Goal: Task Accomplishment & Management: Use online tool/utility

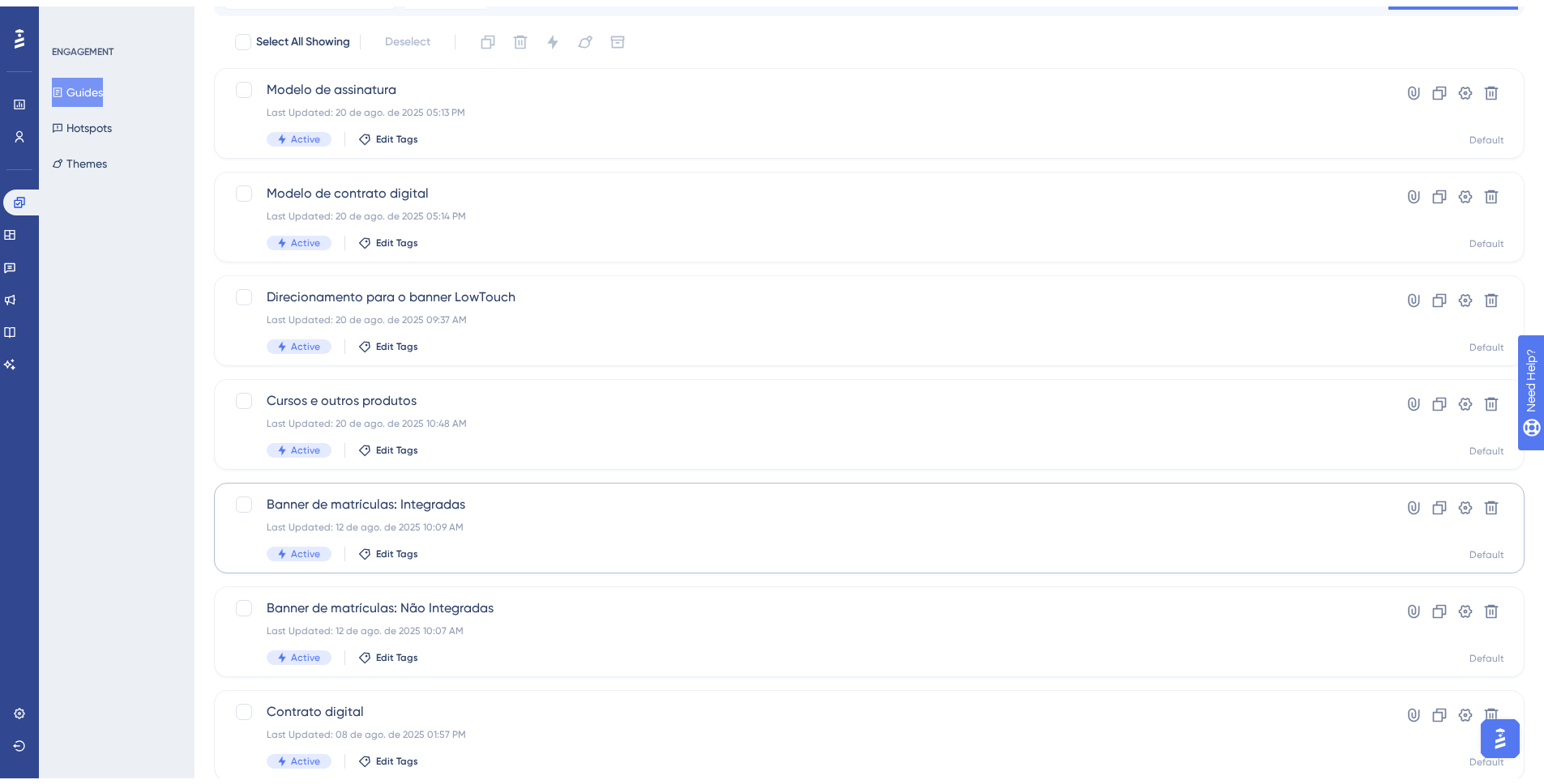
scroll to position [101, 0]
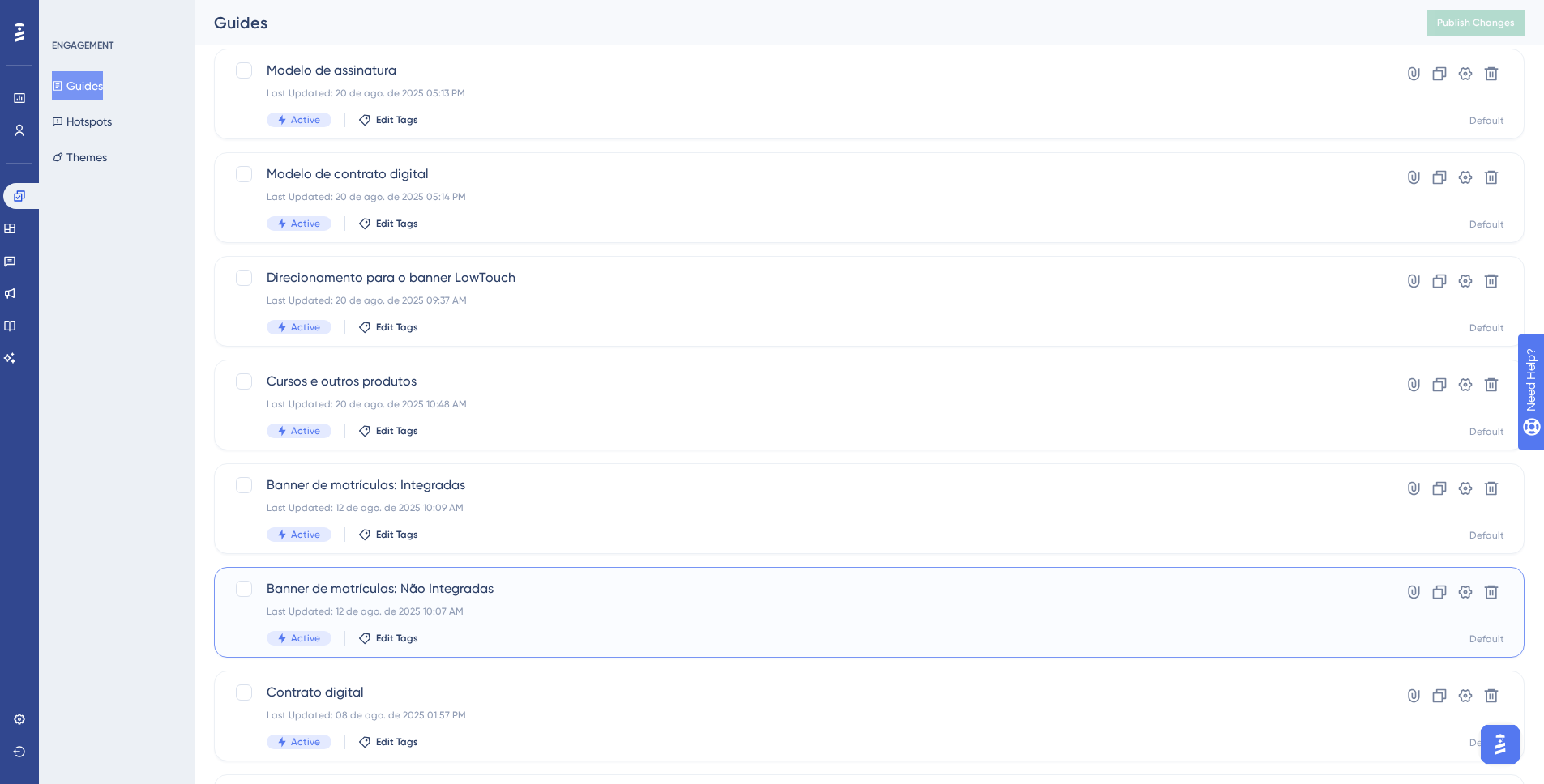
click at [429, 602] on div "Banner de matrículas: Não Integradas Last Updated: 12 de ago. de 2025 10:07 AM …" at bounding box center [804, 612] width 1076 height 66
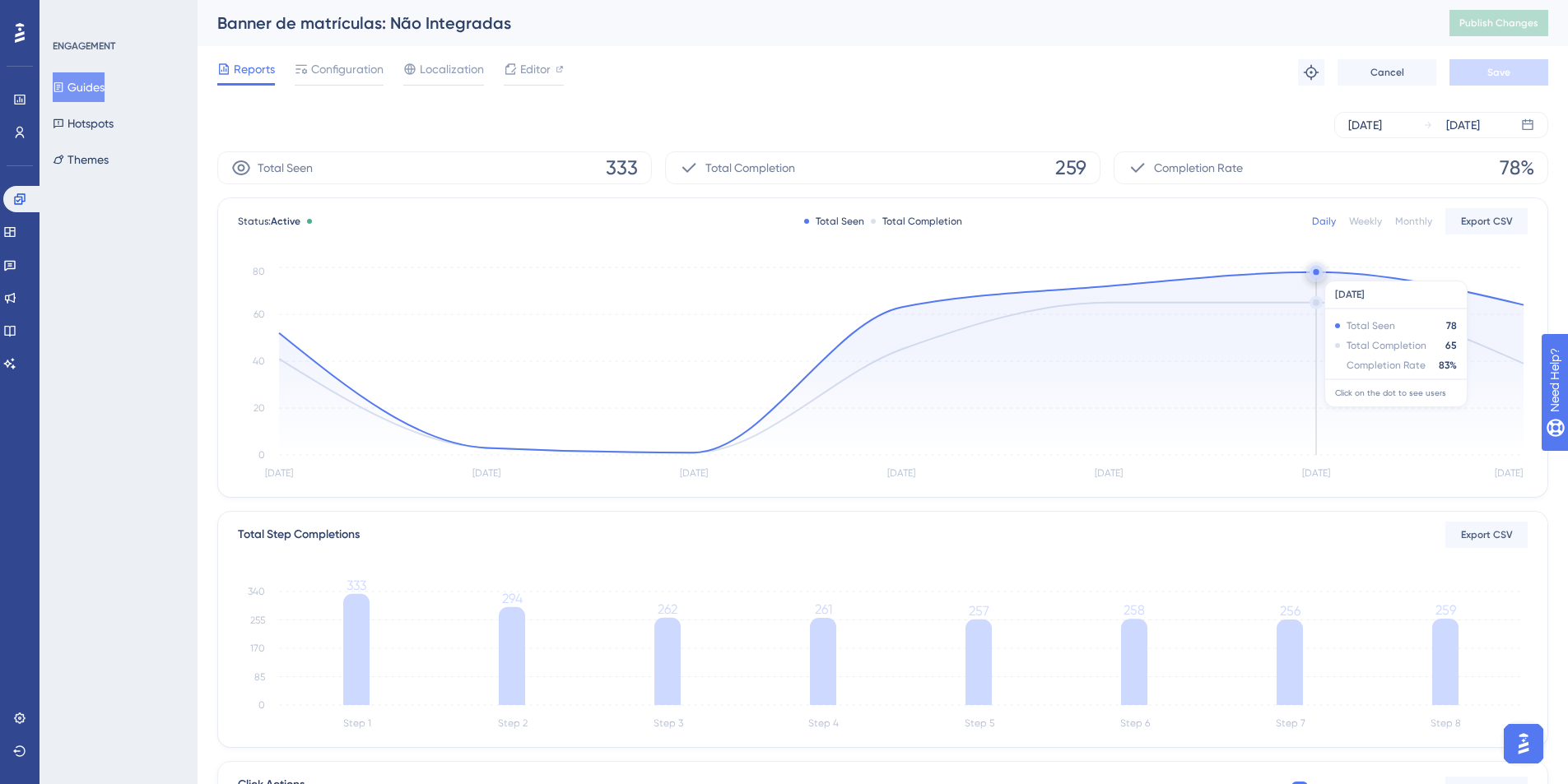
click at [1312, 272] on circle at bounding box center [1316, 272] width 13 height 13
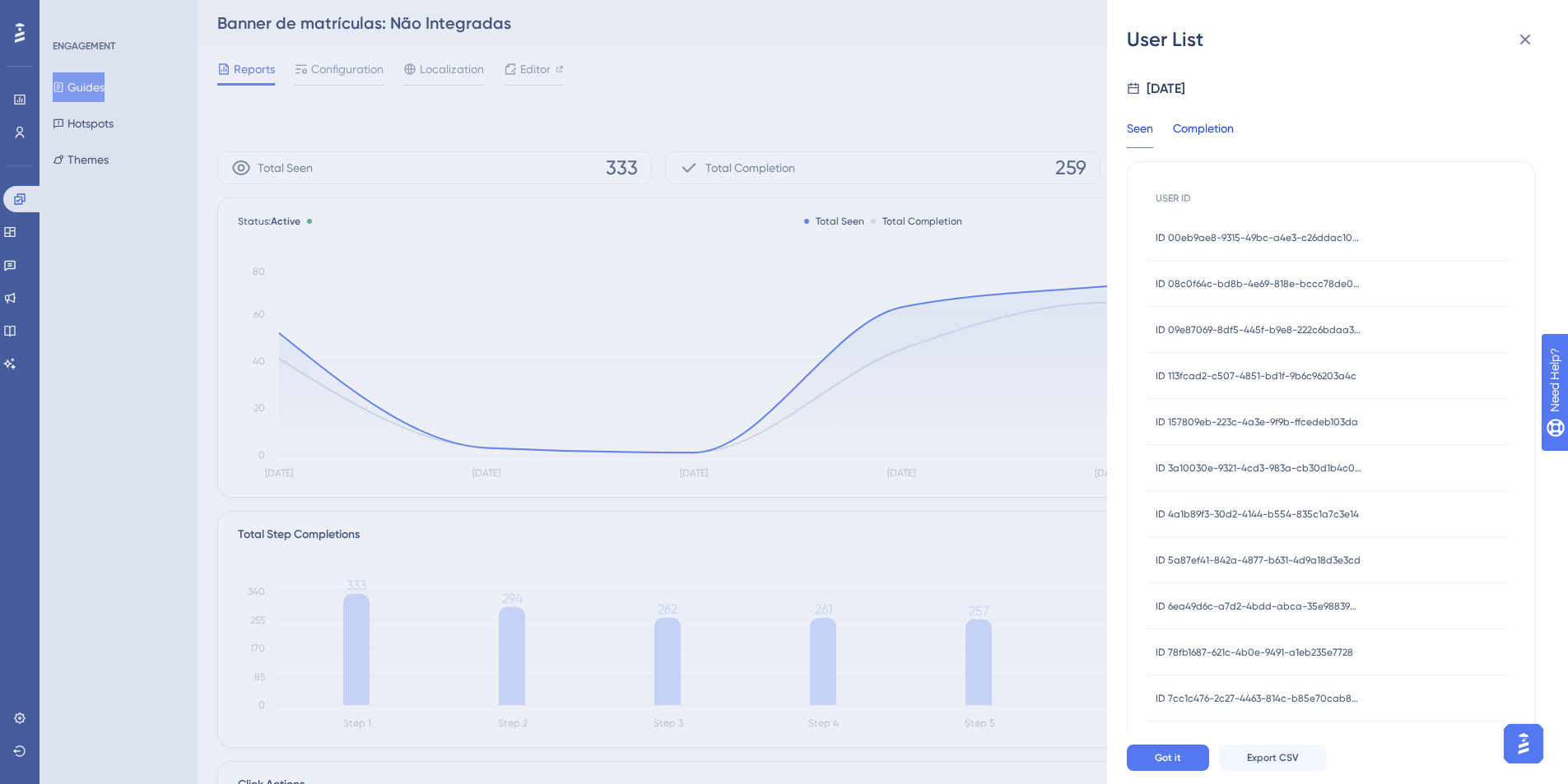
click at [1203, 125] on div "Completion" at bounding box center [1203, 133] width 61 height 30
click at [1246, 759] on button "Export CSV" at bounding box center [1273, 757] width 108 height 27
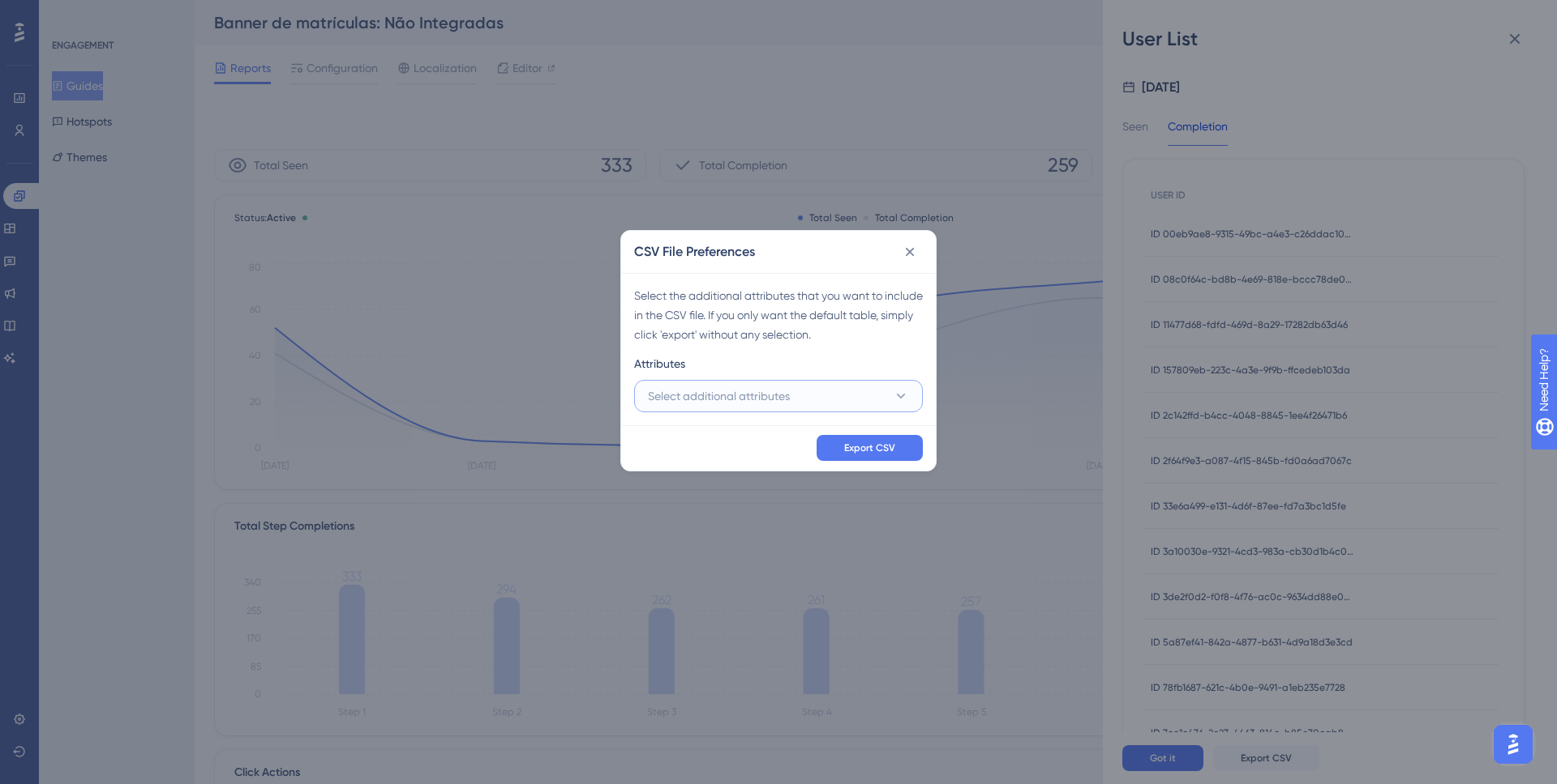
click at [819, 409] on button "Select additional attributes" at bounding box center [779, 396] width 289 height 33
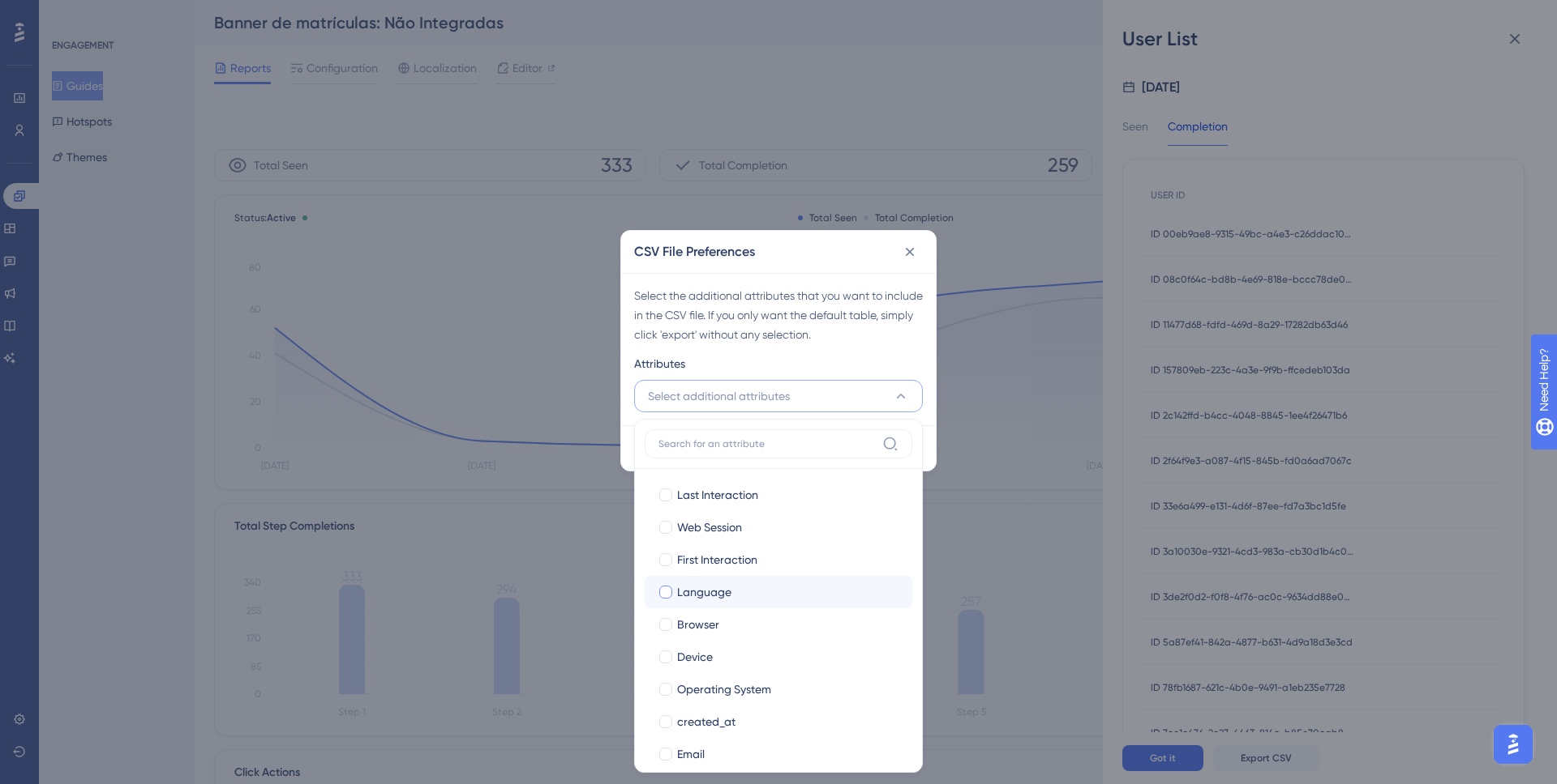
scroll to position [83, 0]
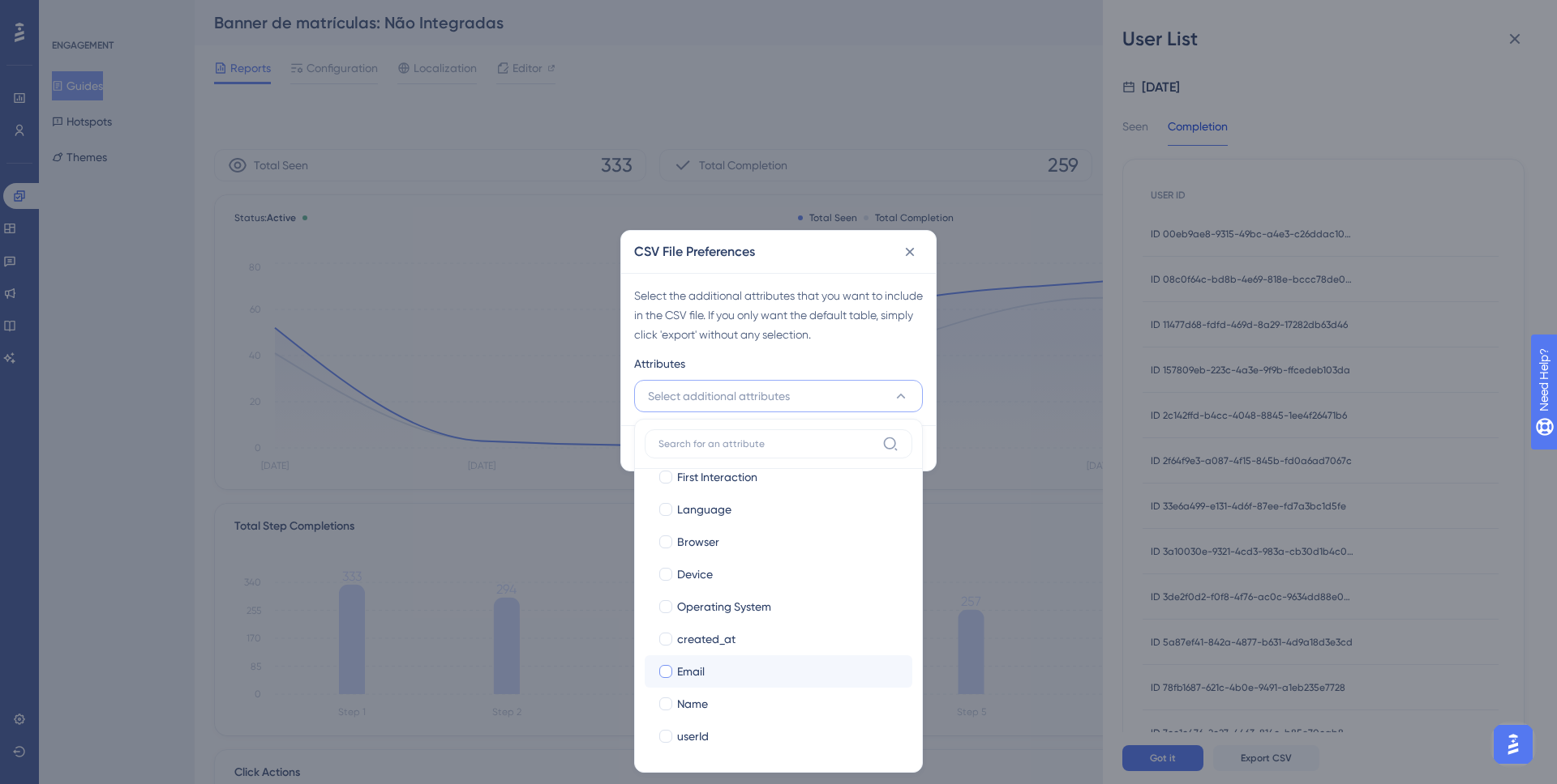
click at [705, 678] on div "Email" at bounding box center [788, 671] width 222 height 19
checkbox input "true"
click at [695, 718] on label "Name Name" at bounding box center [778, 704] width 267 height 33
click at [666, 771] on input "Name" at bounding box center [665, 787] width 1 height 1
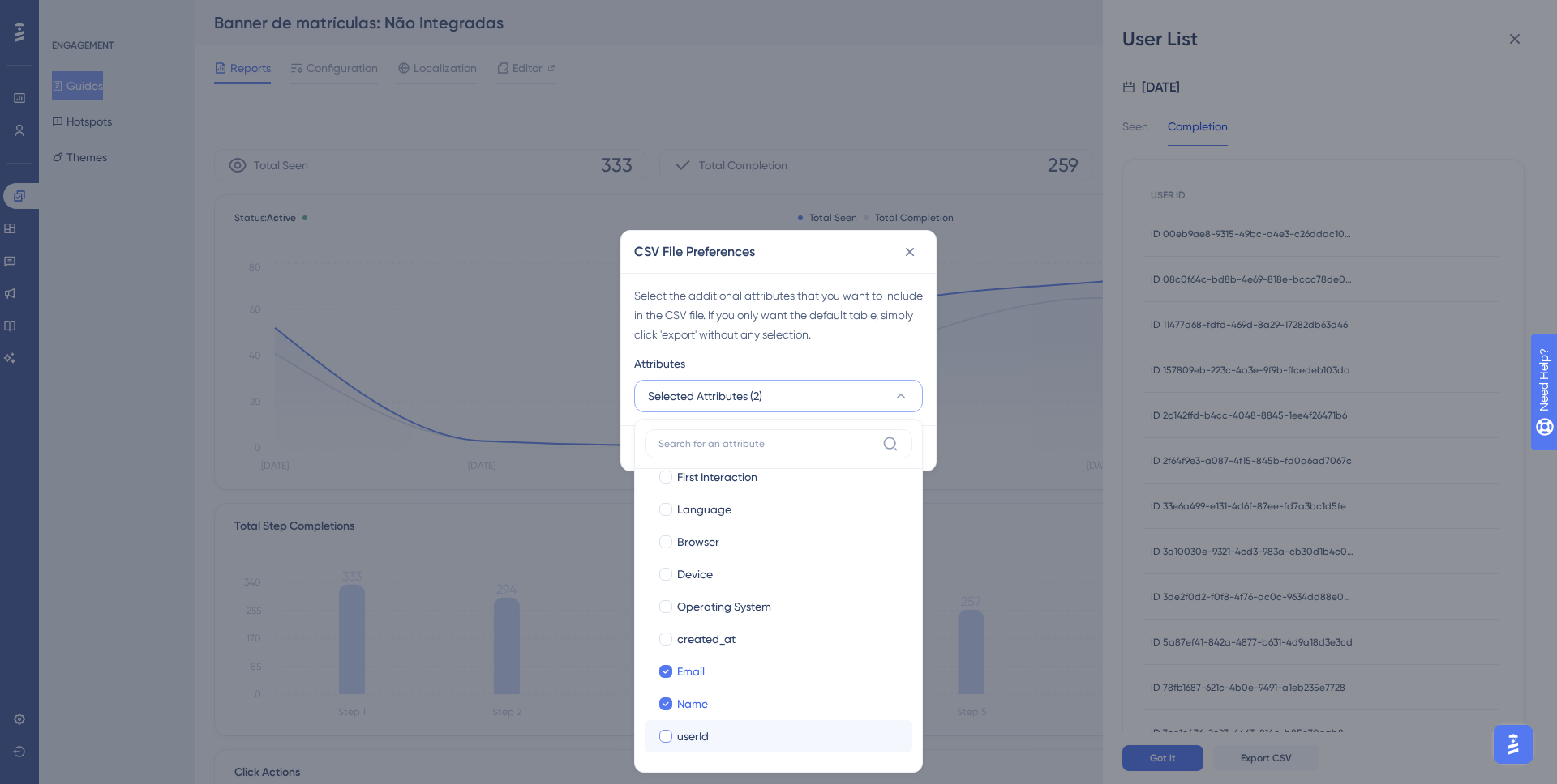
click at [694, 741] on span "userId" at bounding box center [693, 736] width 32 height 19
checkbox input "true"
click at [814, 344] on div "Select the additional attributes that you want to include in the CSV file. If y…" at bounding box center [778, 350] width 314 height 153
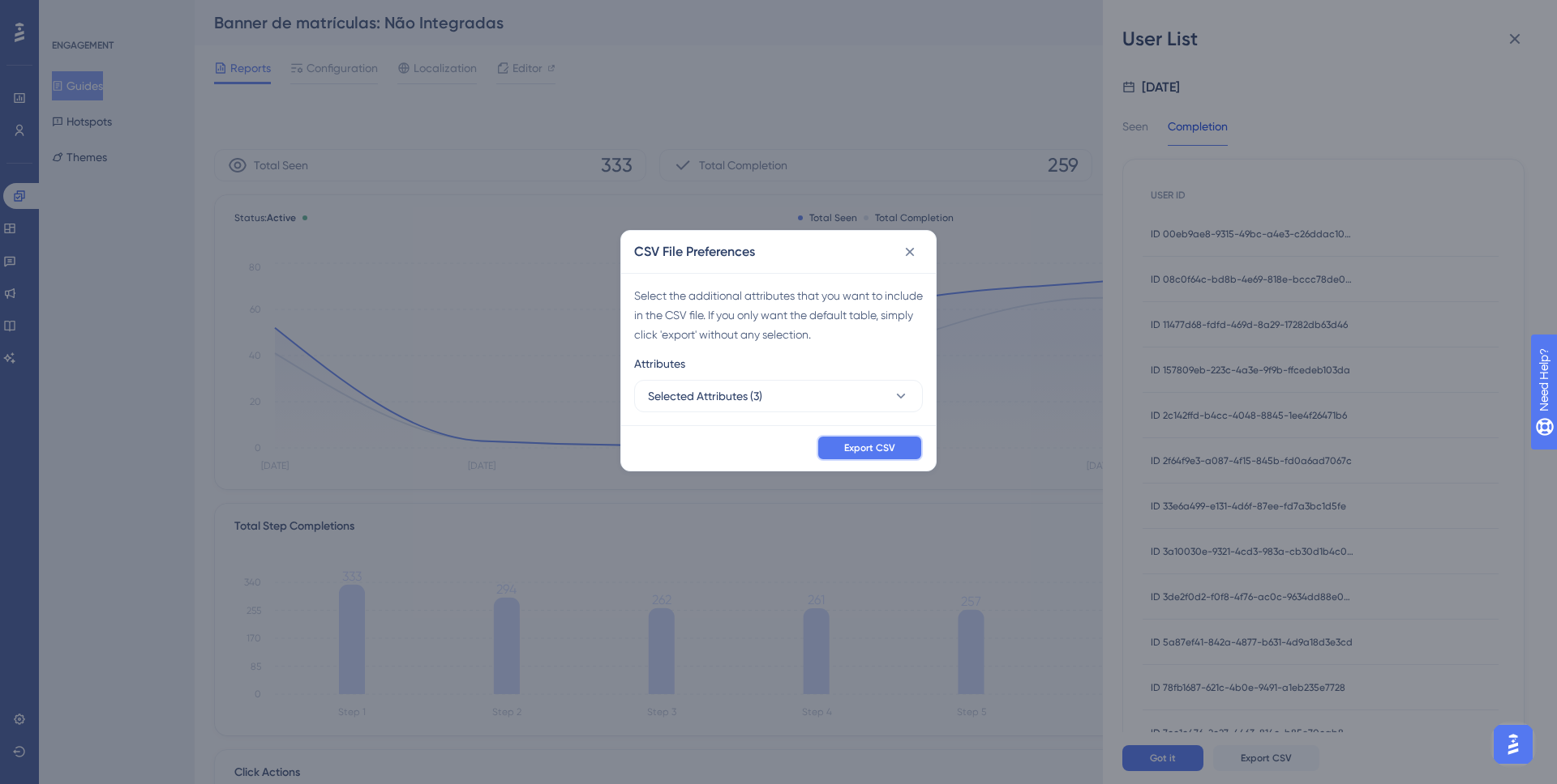
click at [837, 441] on button "Export CSV" at bounding box center [869, 448] width 106 height 26
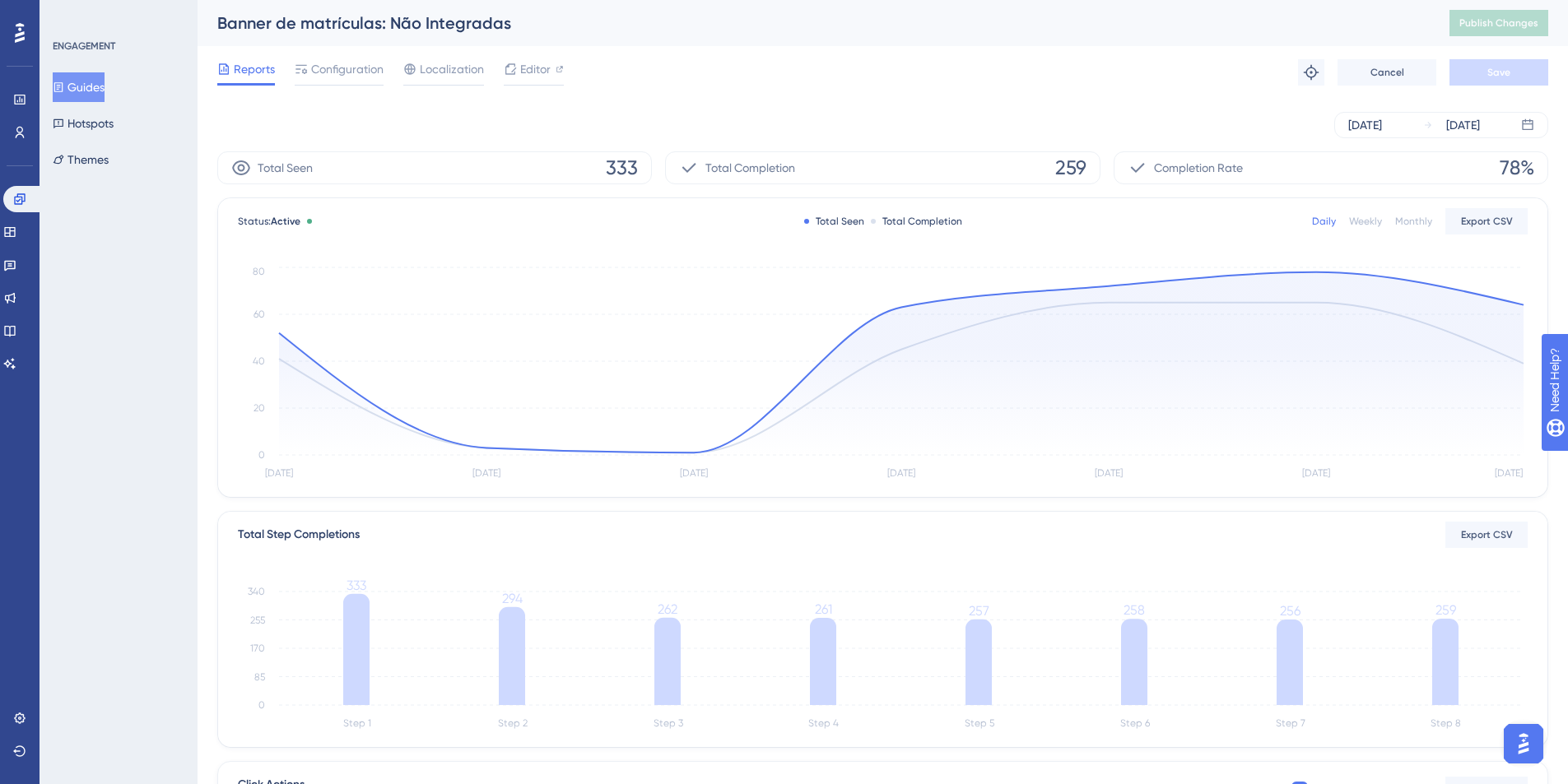
click at [76, 79] on button "Guides" at bounding box center [78, 87] width 52 height 30
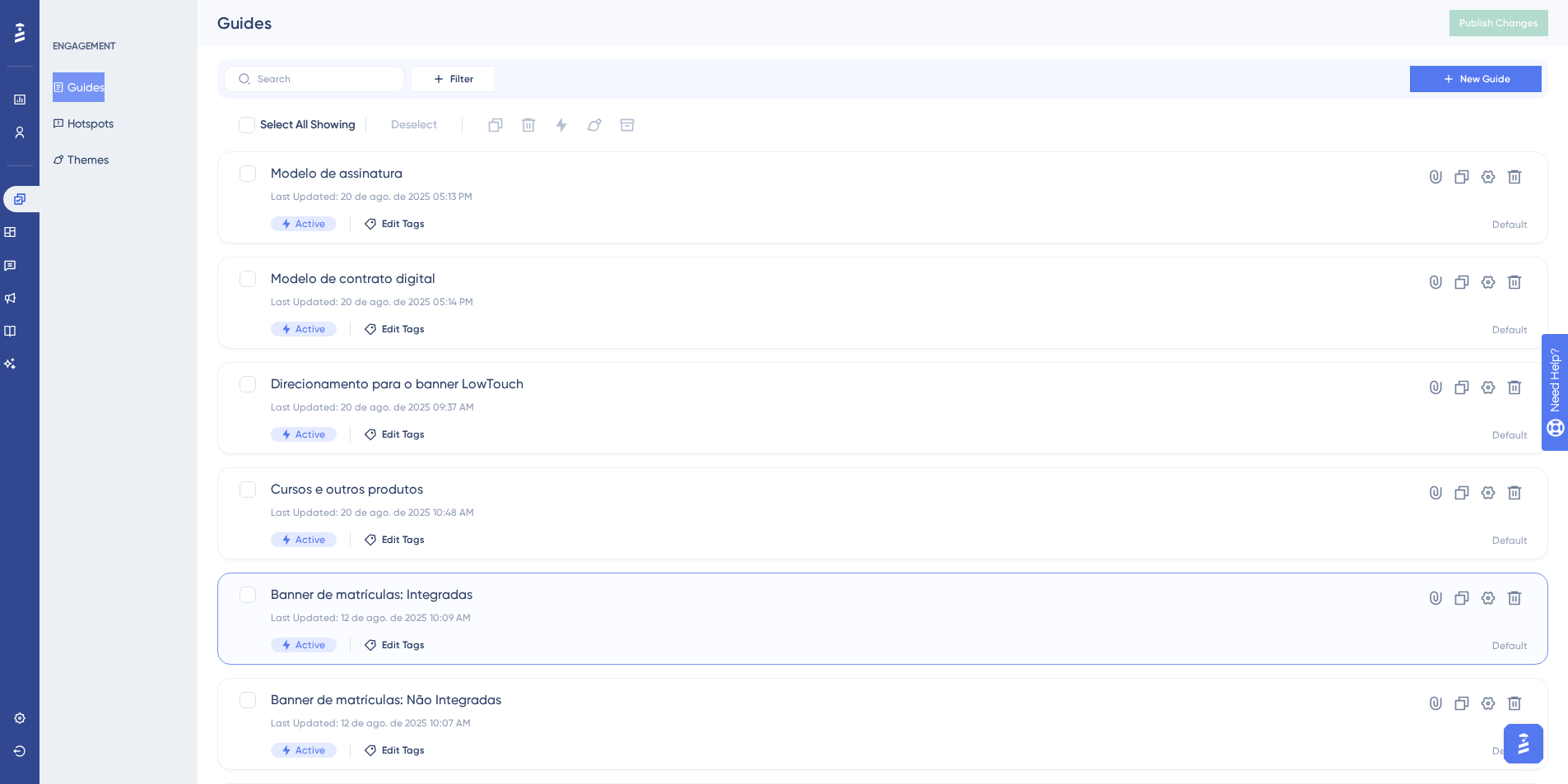
click at [460, 586] on span "Banner de matrículas: Integradas" at bounding box center [817, 594] width 1093 height 19
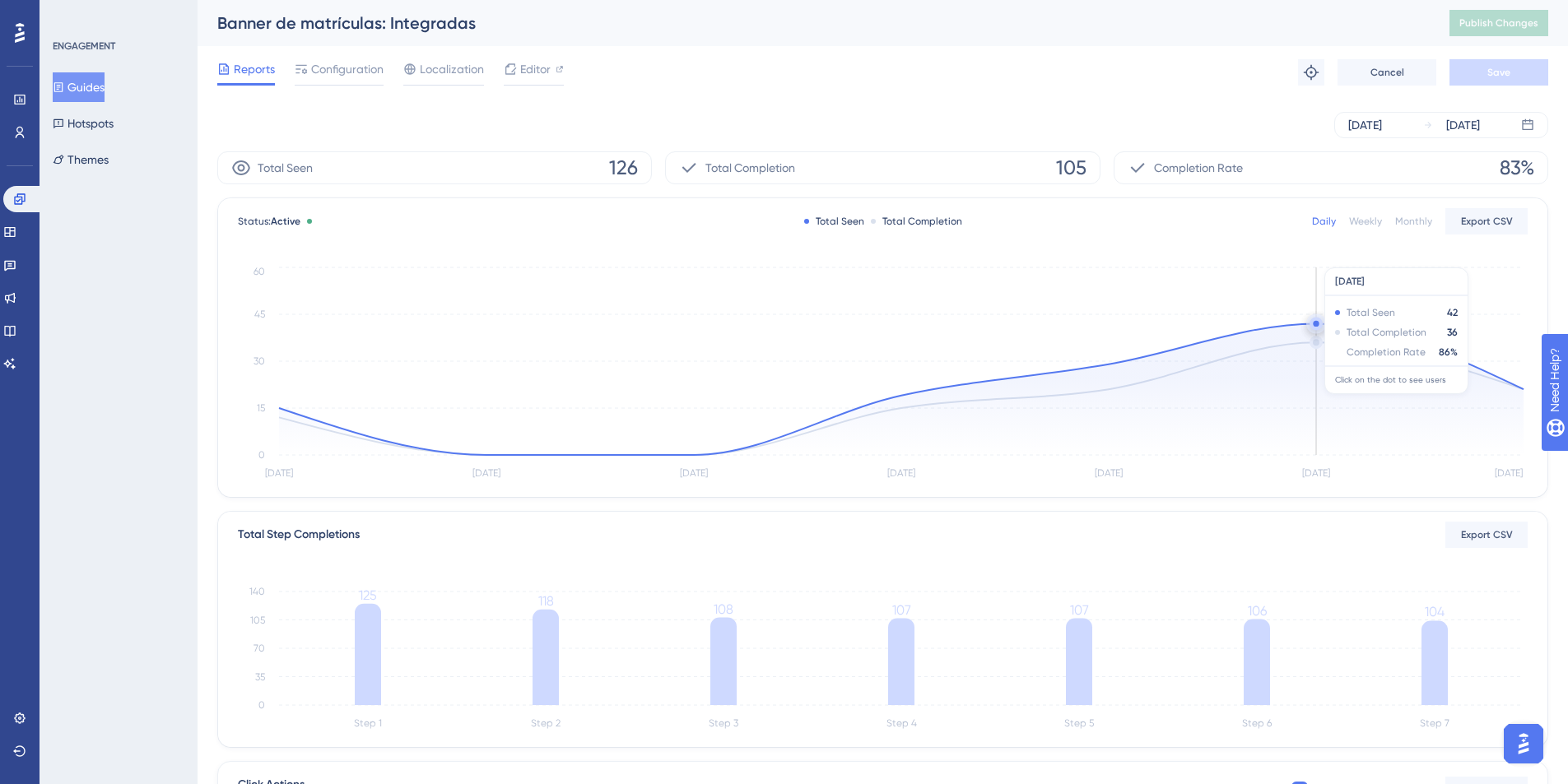
click at [1323, 325] on circle at bounding box center [1316, 323] width 13 height 13
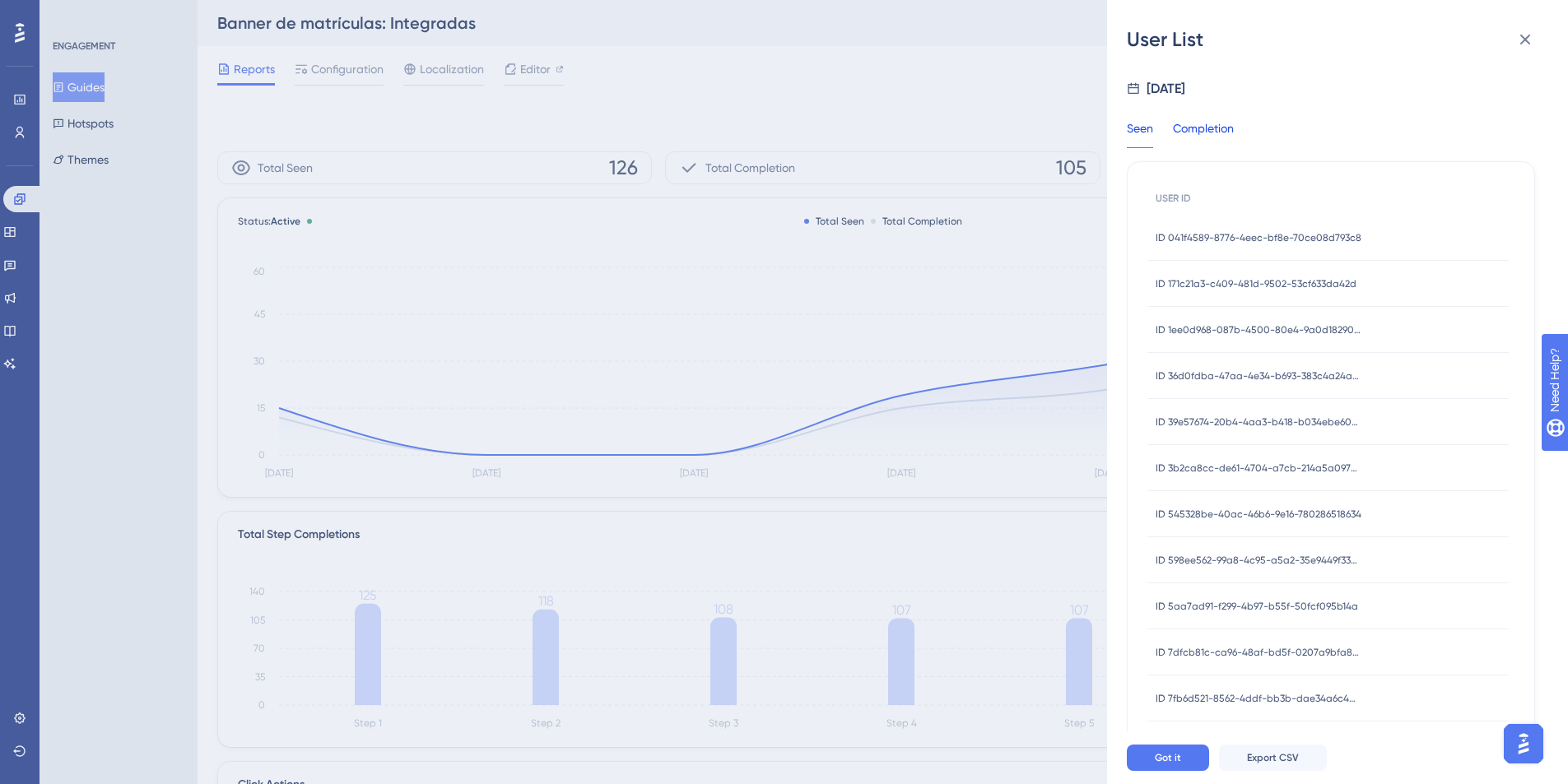
click at [1208, 127] on div "Completion" at bounding box center [1203, 133] width 61 height 30
click at [1277, 765] on span "Export CSV" at bounding box center [1273, 757] width 52 height 13
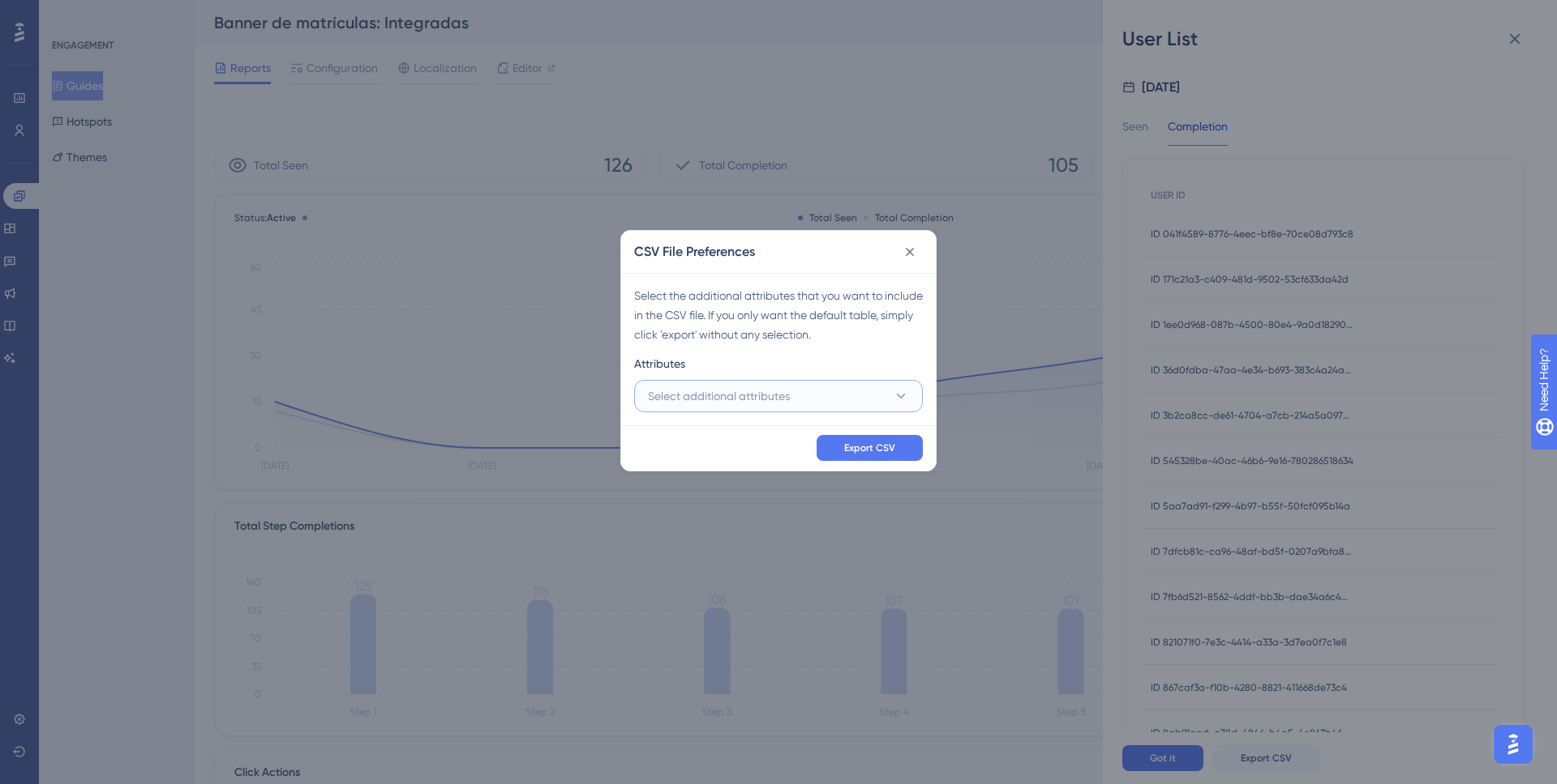
click at [757, 390] on span "Select additional attributes" at bounding box center [719, 395] width 142 height 19
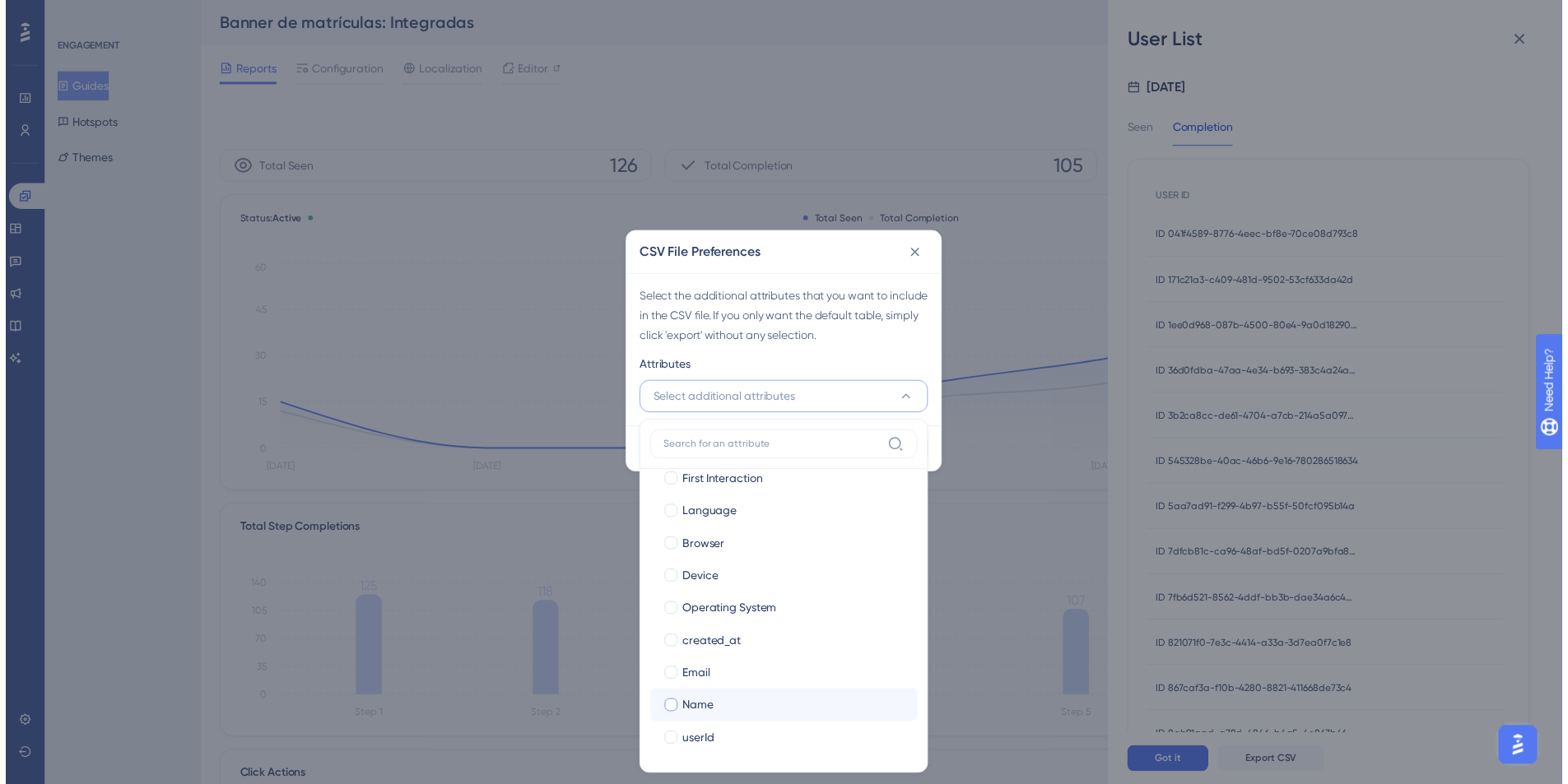
scroll to position [84, 0]
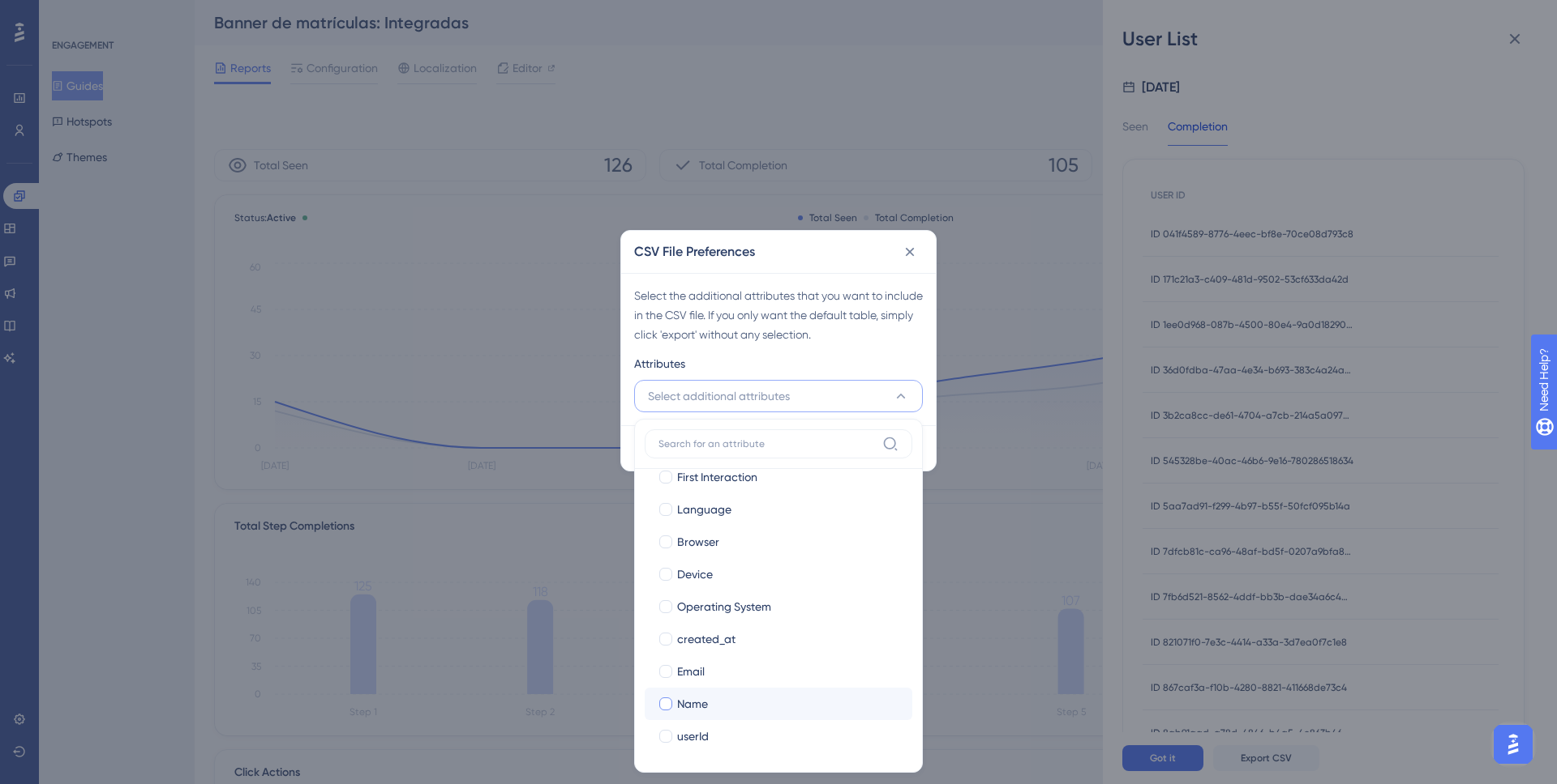
drag, startPoint x: 714, startPoint y: 683, endPoint x: 712, endPoint y: 708, distance: 25.1
click at [714, 682] on label "Email Email" at bounding box center [778, 672] width 267 height 33
click at [666, 754] on input "Email" at bounding box center [665, 754] width 1 height 1
click at [712, 708] on div "Name" at bounding box center [788, 703] width 222 height 19
checkbox input "true"
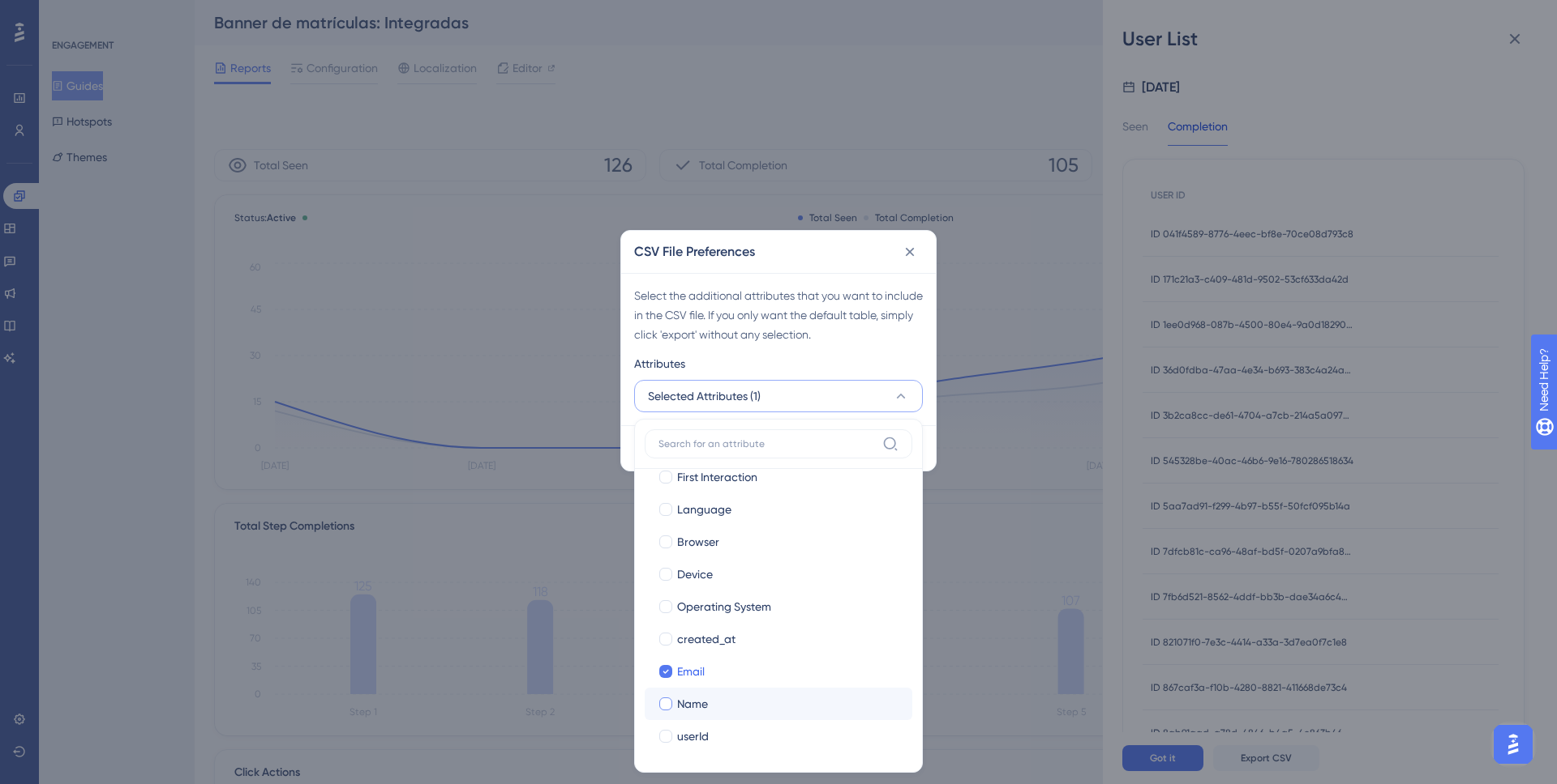
checkbox input "true"
click at [714, 724] on label "userId userId" at bounding box center [778, 737] width 267 height 33
checkbox input "false"
click at [874, 343] on div "Select the additional attributes that you want to include in the CSV file. If y…" at bounding box center [779, 315] width 289 height 58
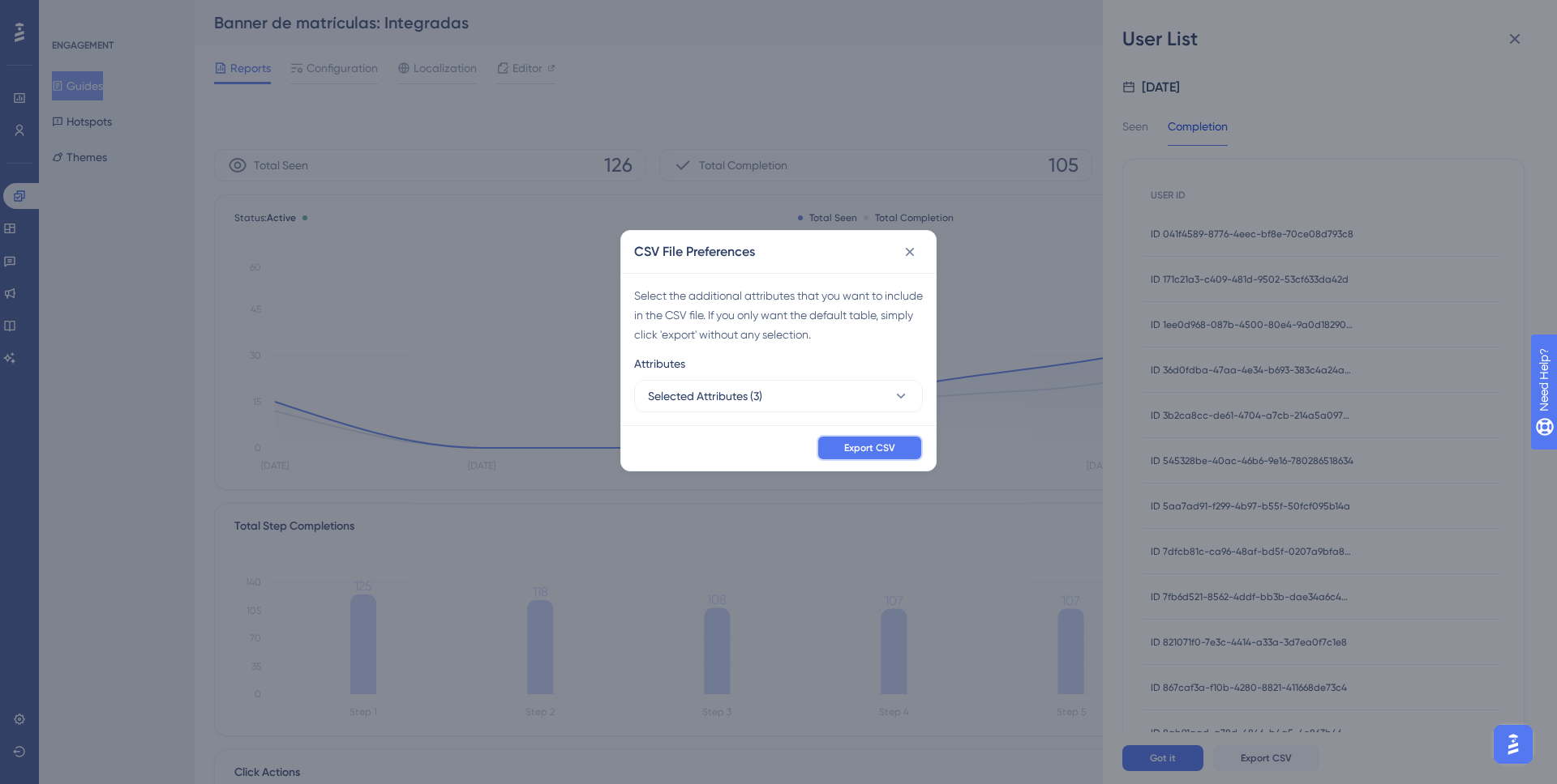
click at [880, 448] on span "Export CSV" at bounding box center [870, 448] width 51 height 13
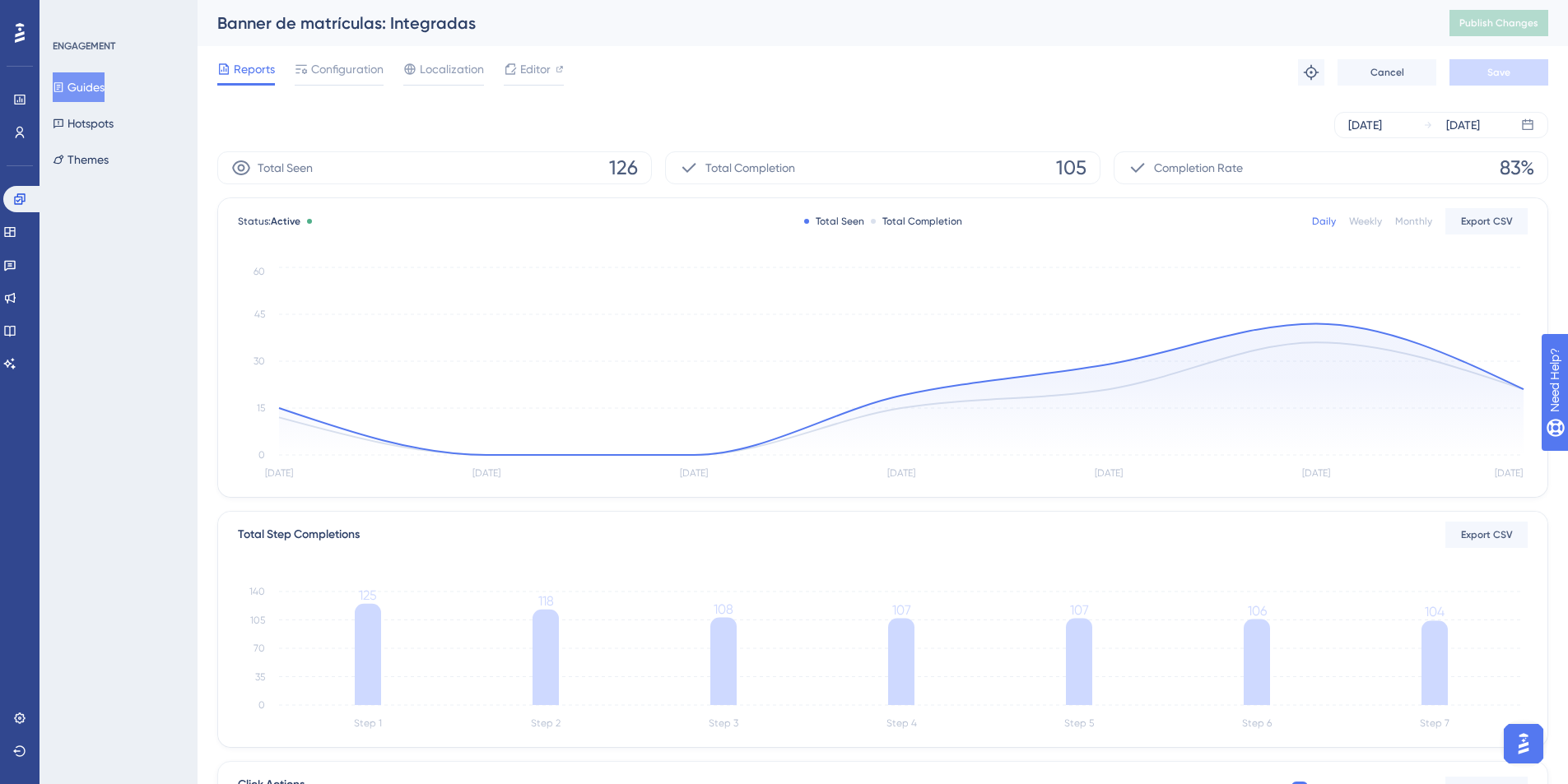
click at [75, 90] on button "Guides" at bounding box center [78, 87] width 52 height 30
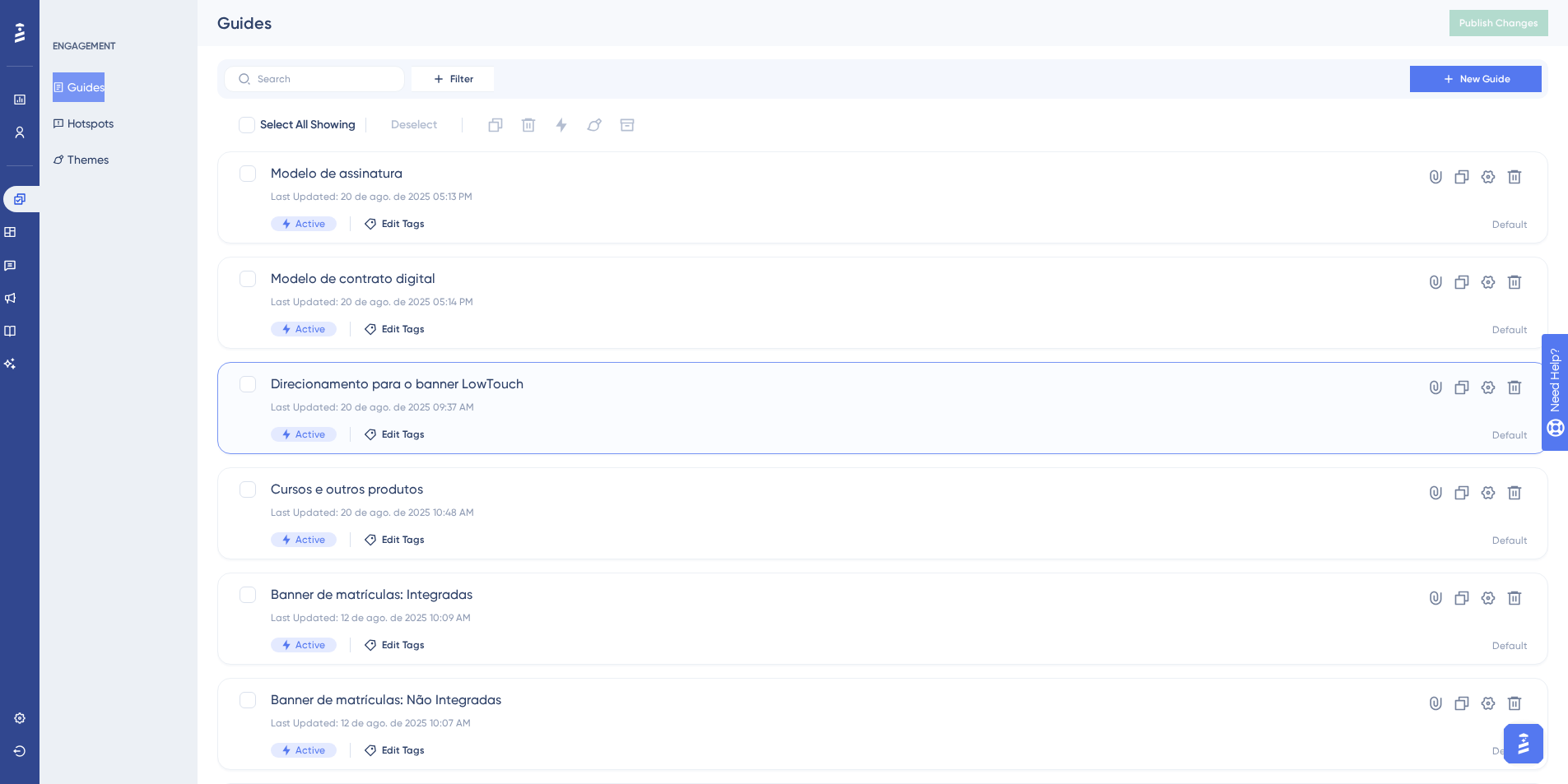
click at [387, 377] on span "Direcionamento para o banner LowTouch" at bounding box center [817, 384] width 1093 height 19
